Goal: Navigation & Orientation: Find specific page/section

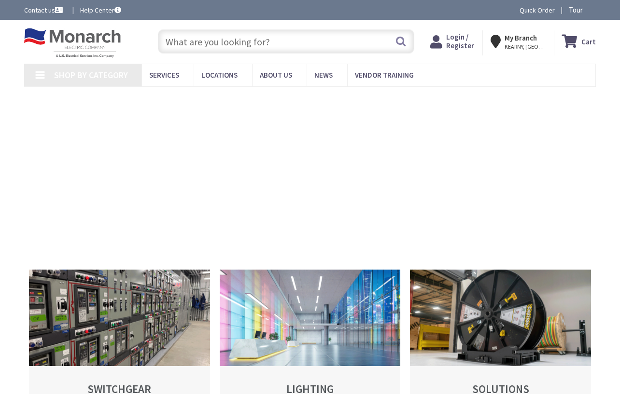
type input "Computer Science, [STREET_ADDRESS]"
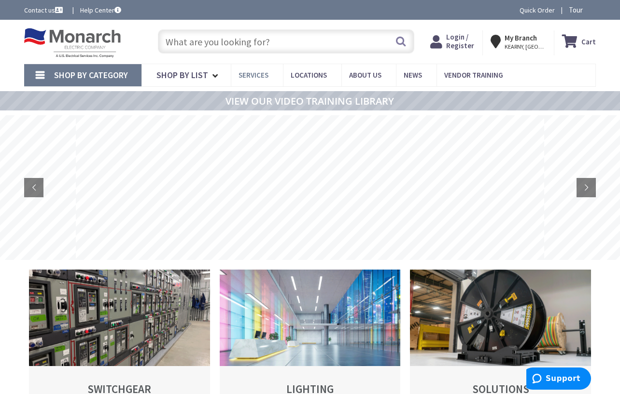
click at [252, 80] on link "Services" at bounding box center [257, 75] width 52 height 22
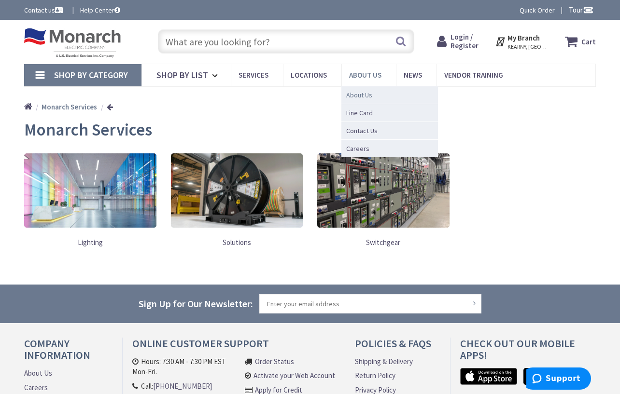
click at [361, 95] on span "About Us" at bounding box center [359, 95] width 26 height 10
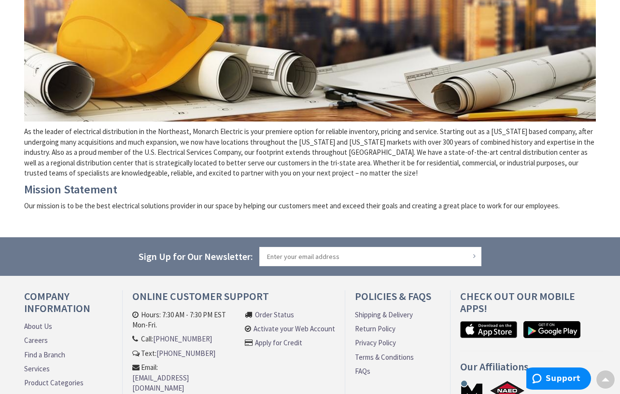
scroll to position [241, 0]
